Goal: Information Seeking & Learning: Learn about a topic

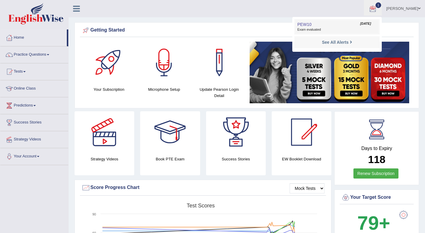
click at [326, 27] on link "PEW10 Sep 4, 2025 Exam evaluated" at bounding box center [337, 27] width 82 height 13
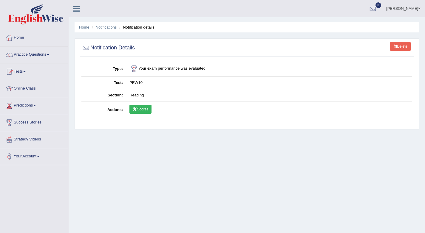
click at [143, 108] on link "Scores" at bounding box center [140, 109] width 22 height 9
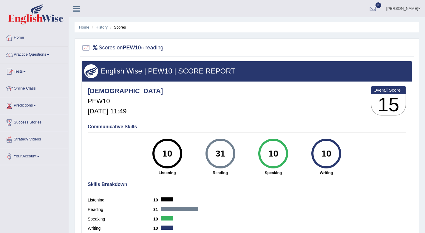
click at [103, 27] on link "History" at bounding box center [102, 27] width 12 height 4
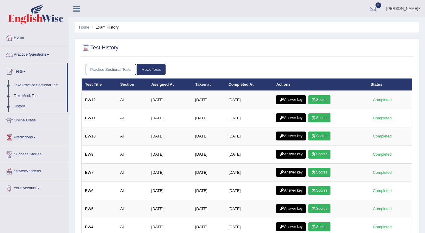
click at [118, 70] on link "Practice Sectional Tests" at bounding box center [111, 69] width 51 height 11
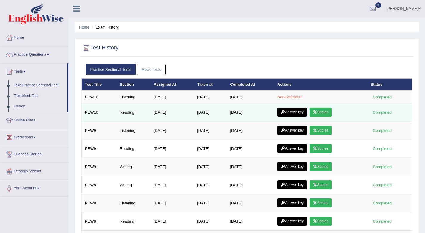
click at [300, 113] on link "Answer key" at bounding box center [291, 112] width 29 height 9
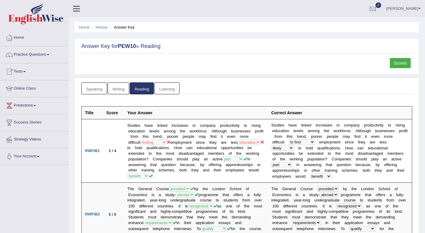
click at [21, 72] on link "Tests" at bounding box center [34, 70] width 68 height 15
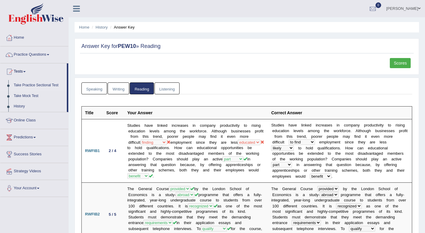
click at [40, 86] on link "Take Practice Sectional Test" at bounding box center [39, 85] width 56 height 11
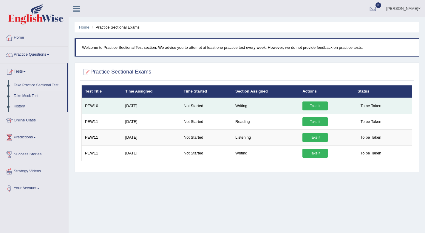
click at [308, 108] on link "Take it" at bounding box center [314, 106] width 25 height 9
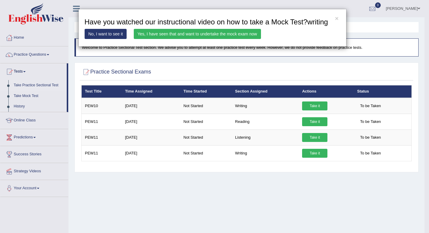
click at [189, 39] on link "Yes, I have seen that and want to undertake the mock exam now" at bounding box center [197, 34] width 127 height 10
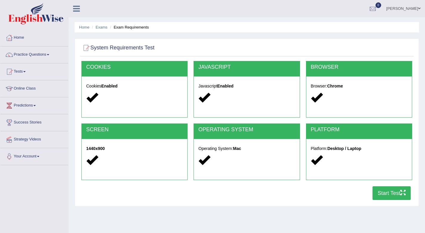
click at [382, 195] on button "Start Test" at bounding box center [391, 194] width 38 height 14
